Goal: Complete application form: Complete application form

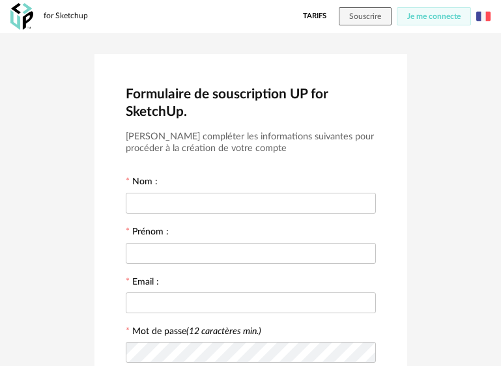
scroll to position [304, 0]
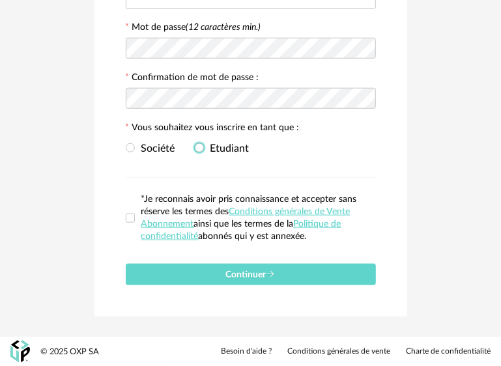
click at [216, 144] on span "Etudiant" at bounding box center [227, 148] width 46 height 10
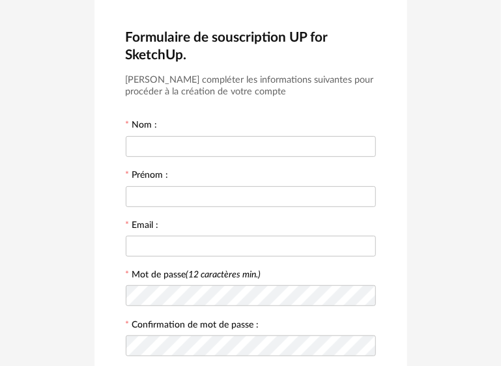
scroll to position [0, 0]
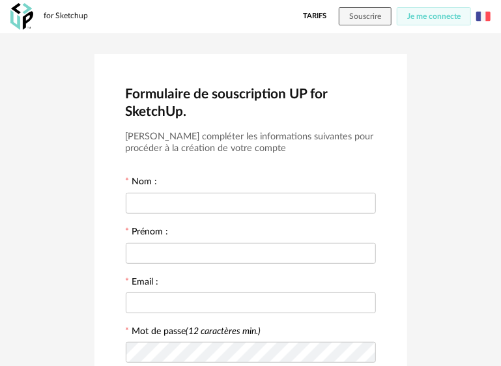
click at [488, 16] on img at bounding box center [483, 16] width 14 height 14
click at [482, 14] on img at bounding box center [483, 16] width 14 height 14
click at [480, 48] on li "English" at bounding box center [451, 49] width 74 height 23
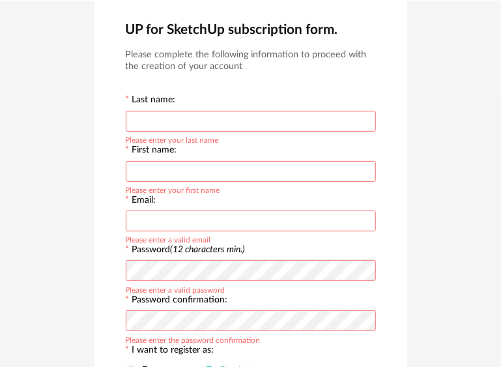
scroll to position [130, 0]
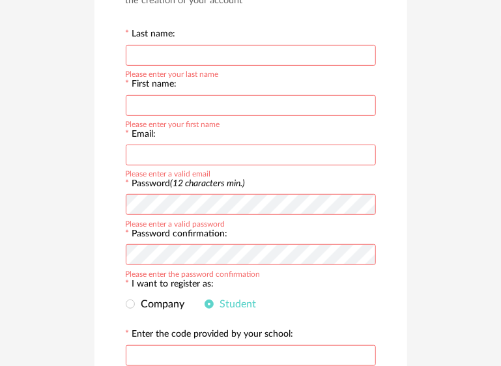
click at [188, 56] on input "text" at bounding box center [251, 55] width 250 height 21
type input "****"
click at [210, 87] on div "First name: Please enter your first name" at bounding box center [251, 98] width 250 height 40
click at [240, 102] on input "text" at bounding box center [251, 105] width 250 height 21
type input "*******"
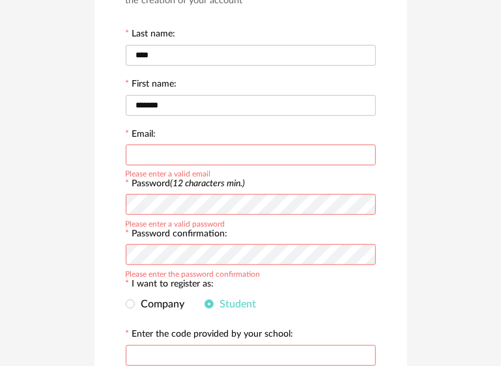
click at [229, 160] on input "text" at bounding box center [251, 155] width 250 height 21
type input "**********"
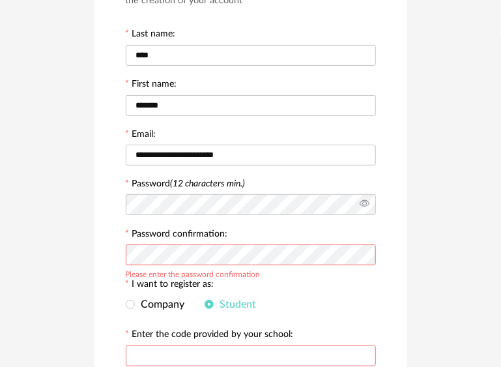
click at [366, 209] on icon at bounding box center [364, 205] width 16 height 26
click at [74, 223] on div "**********" at bounding box center [250, 240] width 501 height 674
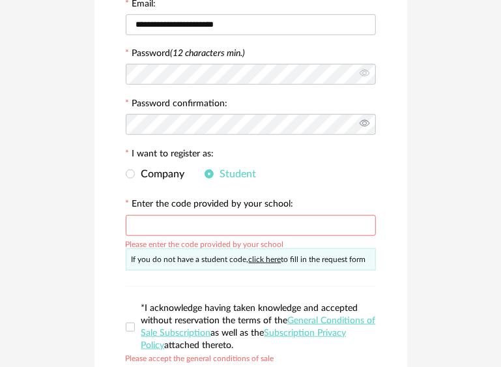
click at [366, 128] on icon at bounding box center [364, 124] width 16 height 26
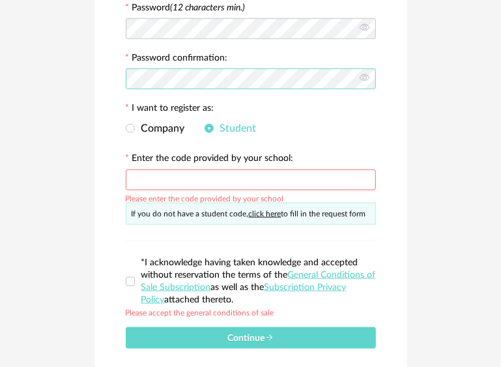
scroll to position [326, 0]
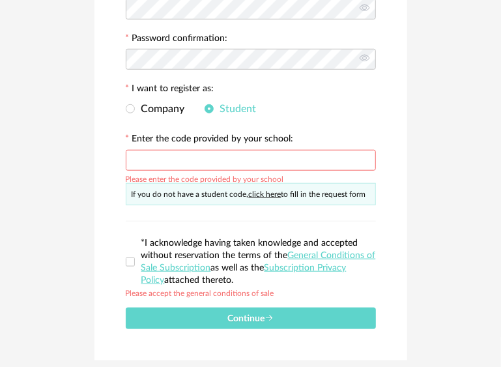
click at [176, 160] on input "text" at bounding box center [251, 160] width 250 height 21
click at [129, 266] on span at bounding box center [130, 261] width 9 height 9
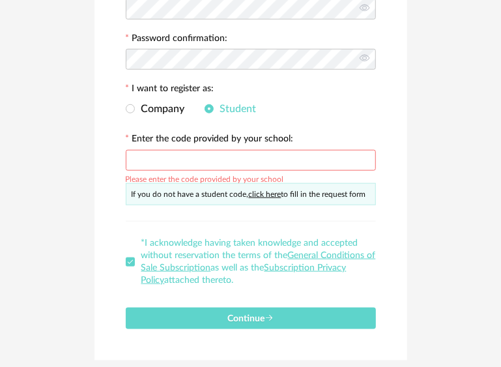
click at [194, 170] on input "text" at bounding box center [251, 160] width 250 height 21
type input "*"
click at [282, 188] on div "If you do not have a student code, click here to fill in the request form" at bounding box center [251, 194] width 250 height 22
click at [263, 198] on link "click here" at bounding box center [265, 194] width 33 height 8
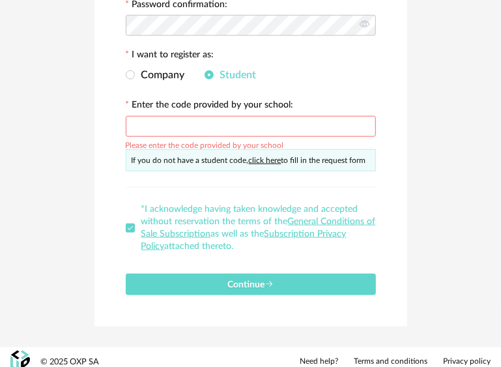
scroll to position [369, 0]
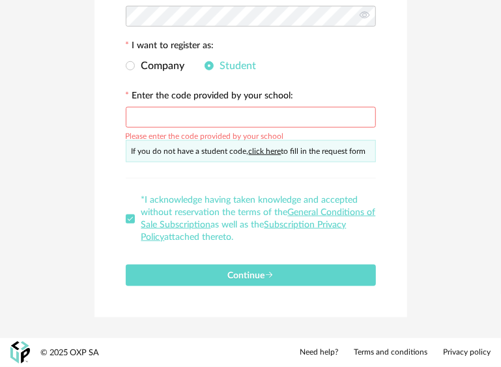
click at [266, 152] on link "click here" at bounding box center [265, 151] width 33 height 8
